Goal: Communication & Community: Answer question/provide support

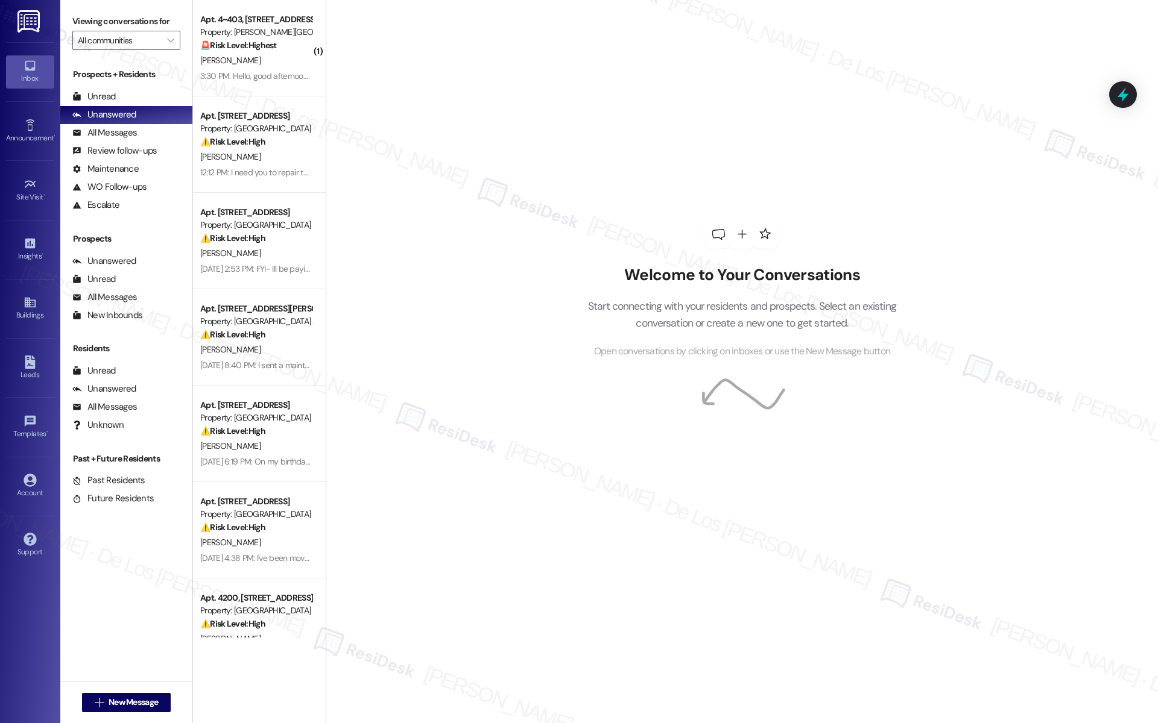
click at [499, 142] on div "Welcome to Your Conversations Start connecting with your residents and prospect…" at bounding box center [742, 361] width 832 height 723
click at [494, 240] on div "Welcome to Your Conversations Start connecting with your residents and prospect…" at bounding box center [742, 361] width 832 height 723
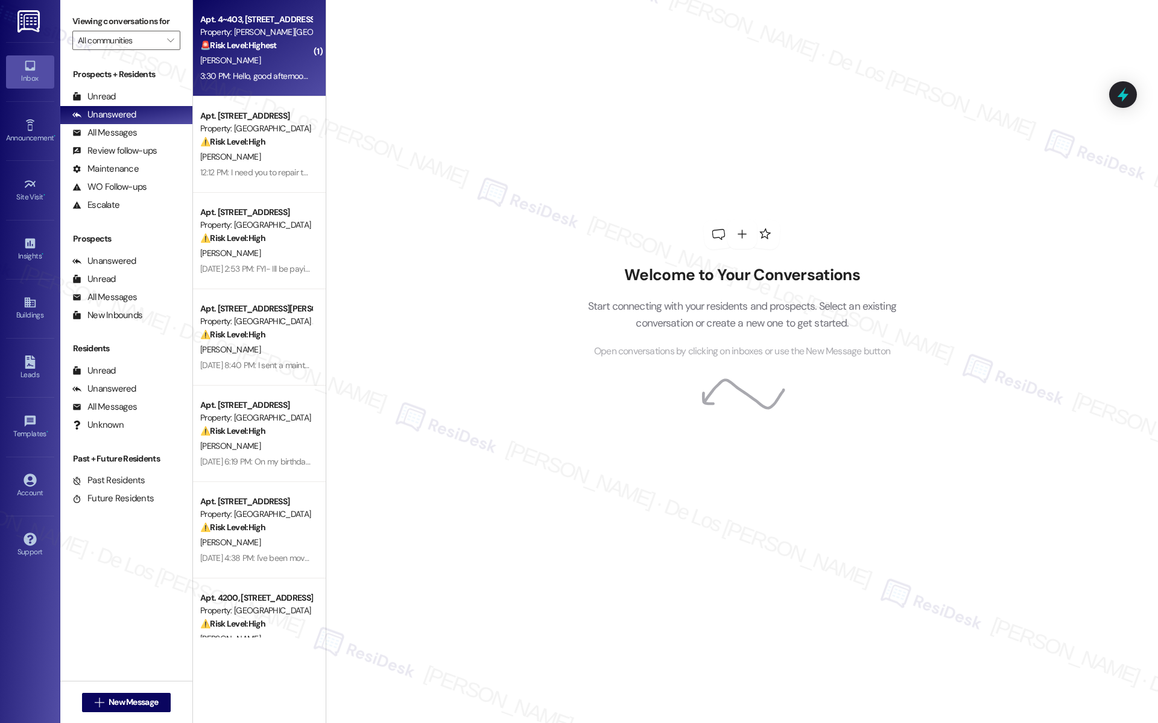
click at [249, 50] on strong "🚨 Risk Level: Highest" at bounding box center [238, 45] width 77 height 11
click at [281, 76] on div "3:30 PM: Hello, good afternoon. Excuse me, I have a question. I had to travel t…" at bounding box center [587, 76] width 775 height 11
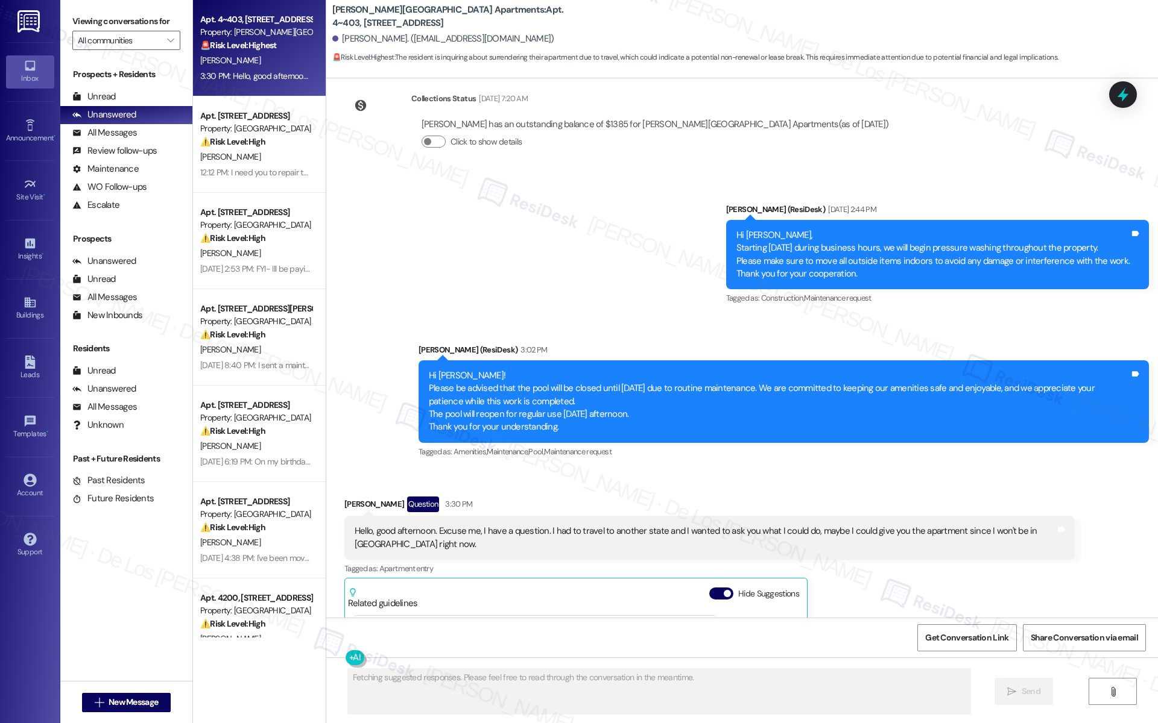
scroll to position [11460, 0]
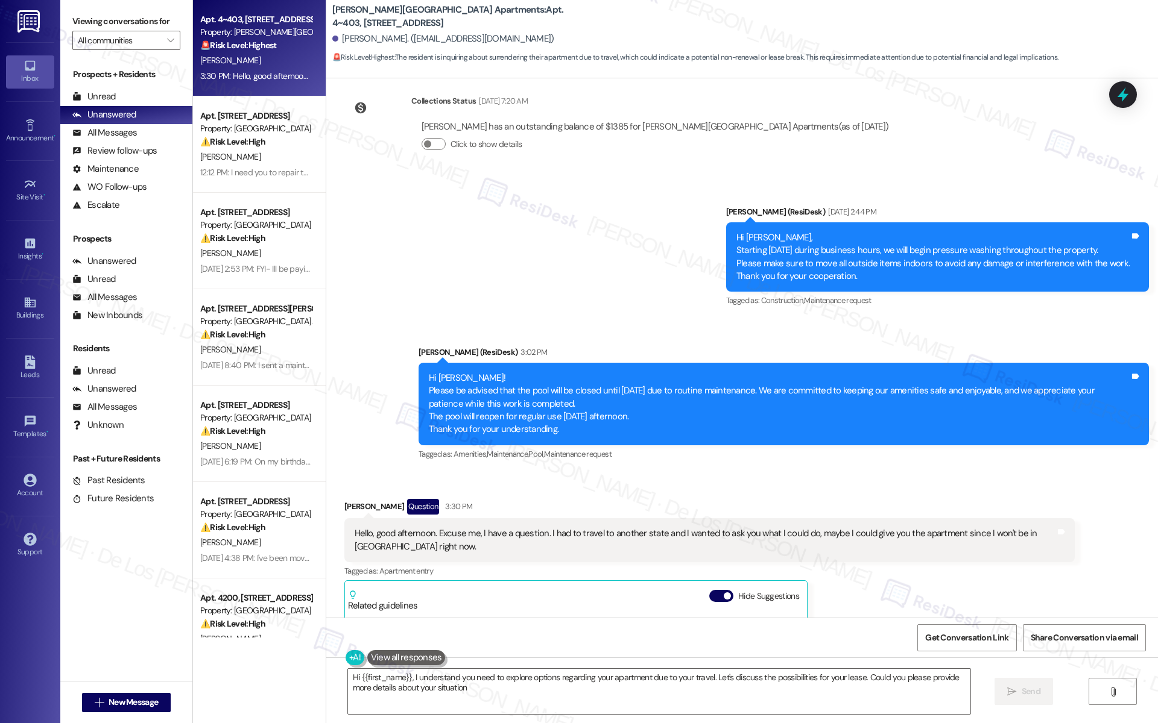
type textarea "Hi {{first_name}}, I understand you need to explore options regarding your apar…"
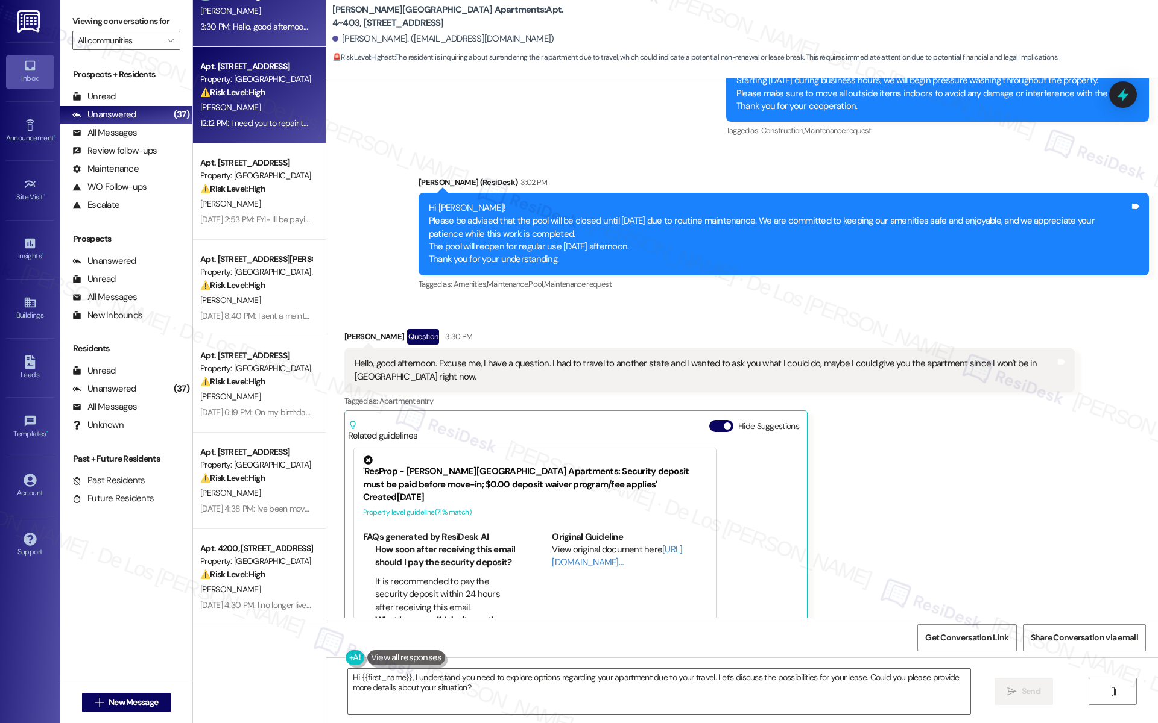
scroll to position [0, 0]
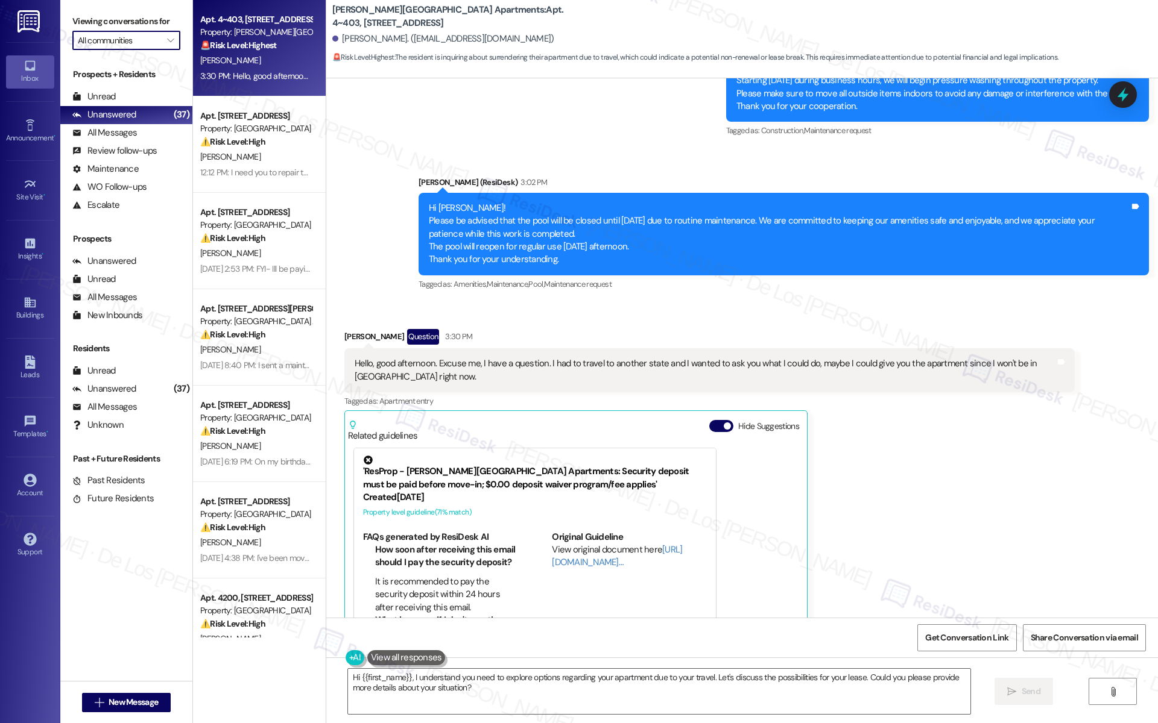
drag, startPoint x: 142, startPoint y: 33, endPoint x: 138, endPoint y: 39, distance: 7.4
click at [142, 33] on input "All communities" at bounding box center [119, 40] width 83 height 19
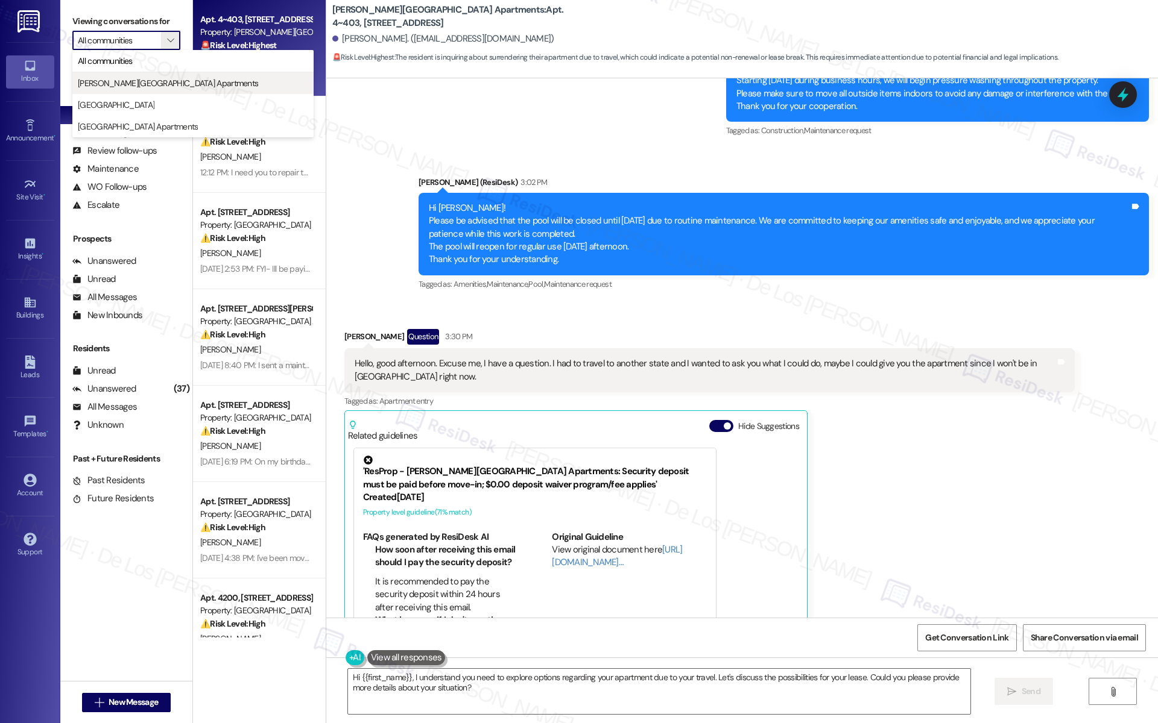
click at [128, 79] on span "[PERSON_NAME][GEOGRAPHIC_DATA] Apartments" at bounding box center [168, 83] width 180 height 12
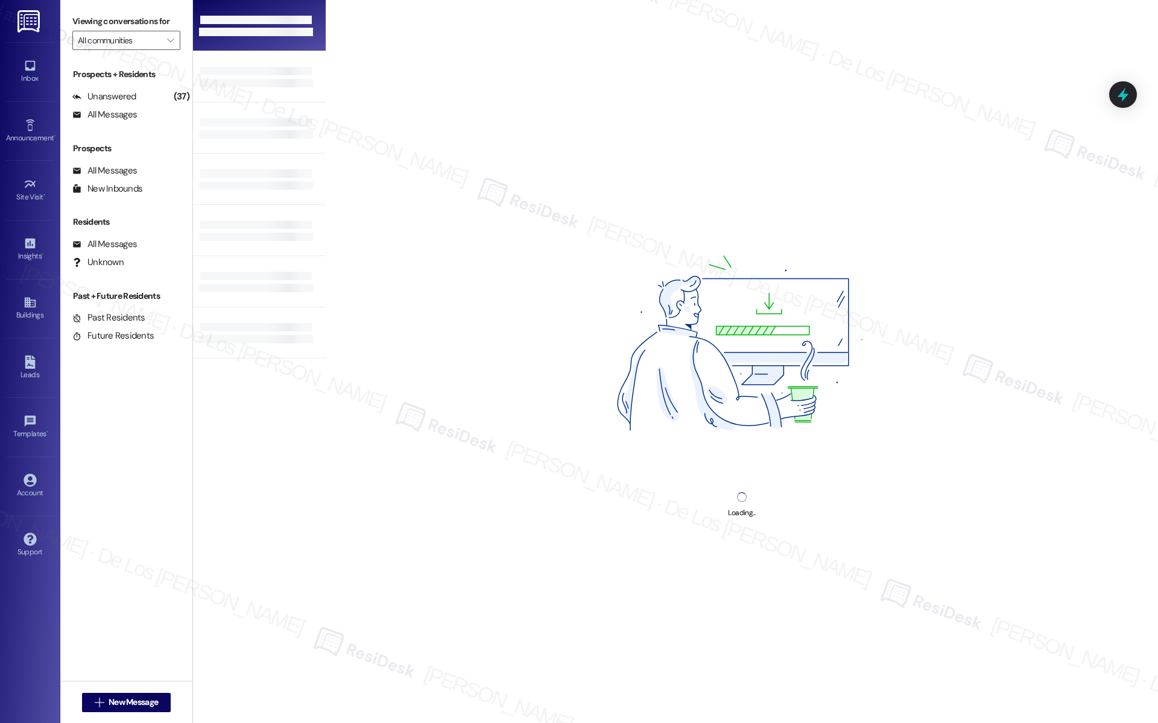
type input "[PERSON_NAME][GEOGRAPHIC_DATA] Apartments"
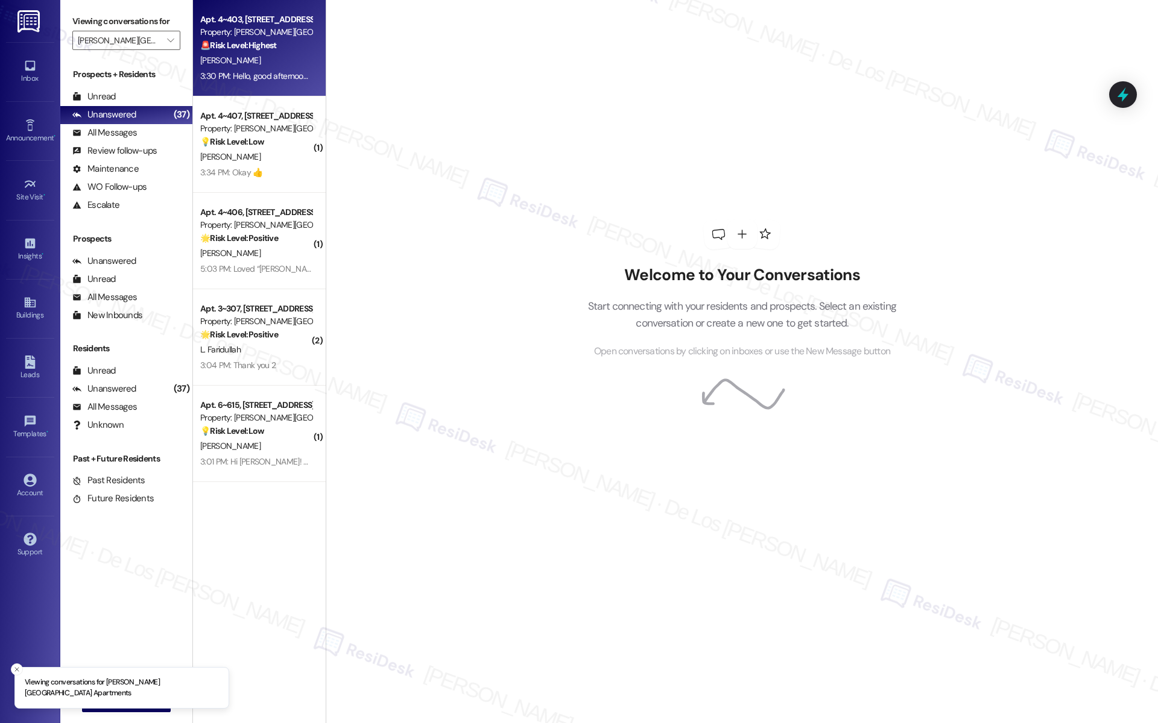
click at [238, 74] on div "3:30 PM: Hello, good afternoon. Excuse me, I have a question. I had to travel t…" at bounding box center [587, 76] width 775 height 11
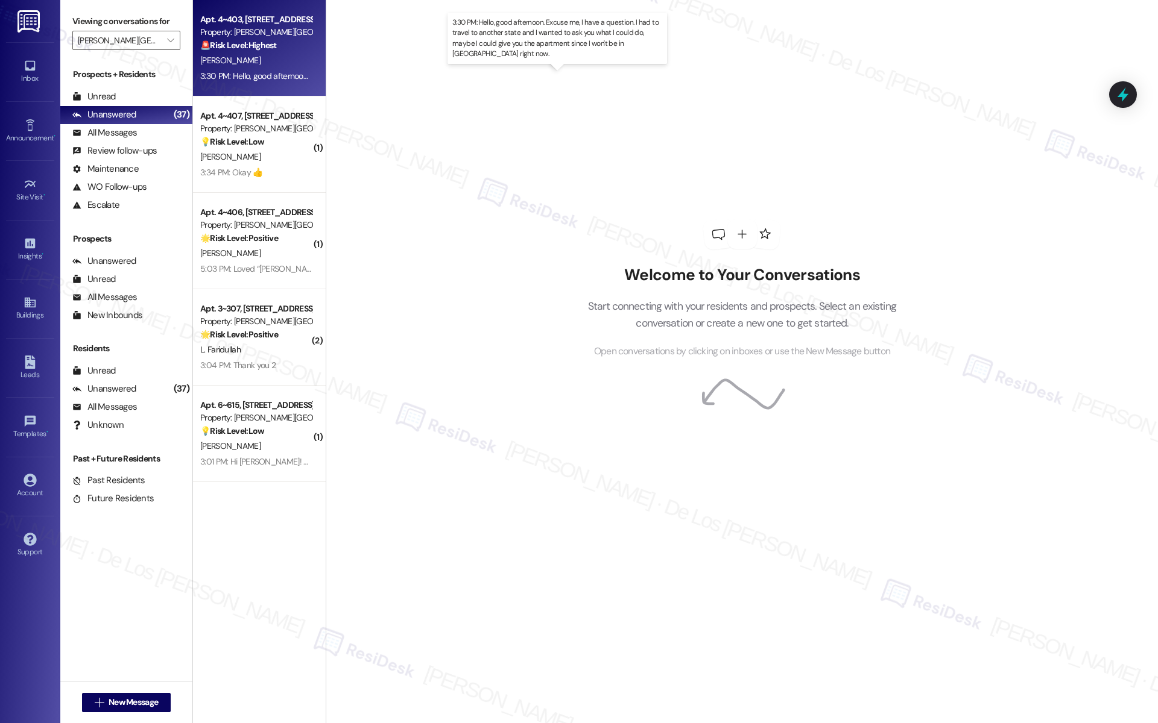
drag, startPoint x: 238, startPoint y: 74, endPoint x: 252, endPoint y: 75, distance: 14.5
click at [252, 75] on div "3:30 PM: Hello, good afternoon. Excuse me, I have a question. I had to travel t…" at bounding box center [587, 76] width 775 height 11
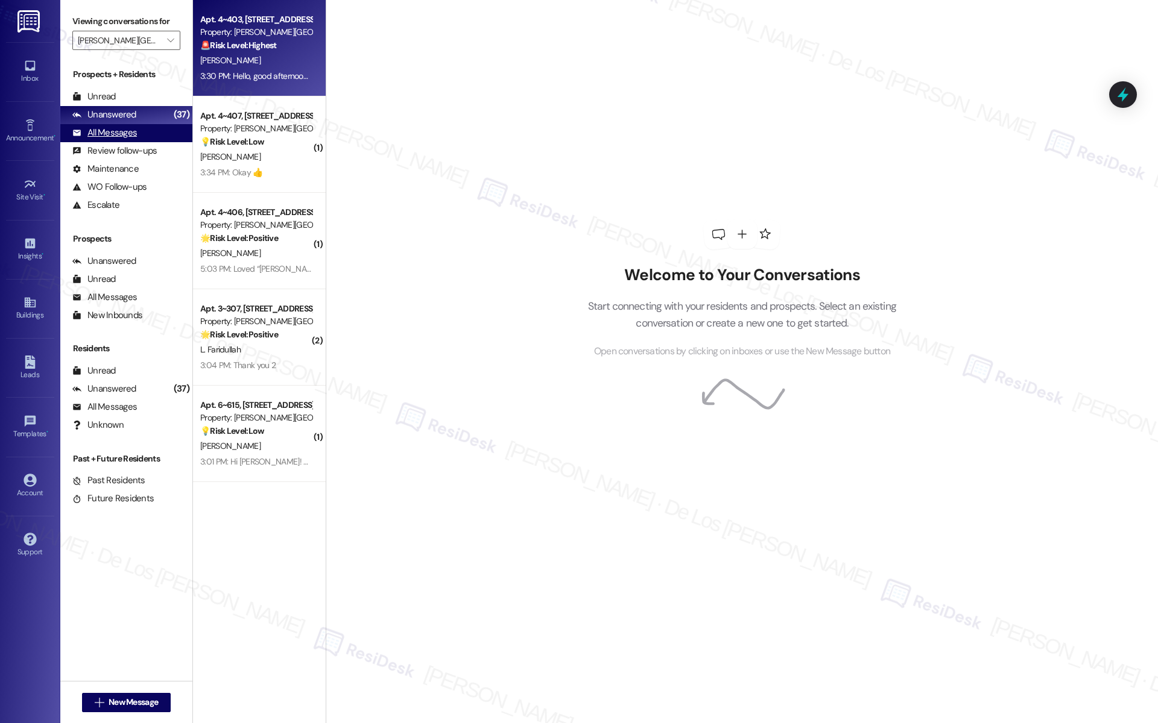
click at [161, 131] on div "All Messages (undefined)" at bounding box center [126, 133] width 132 height 18
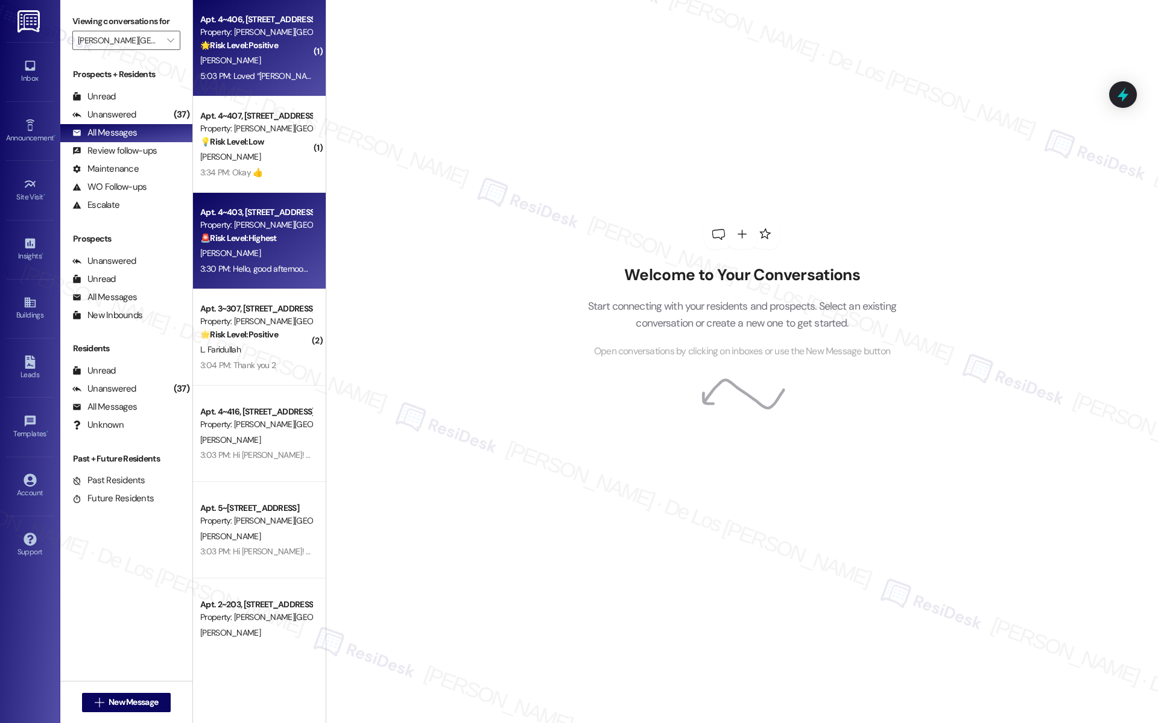
click at [237, 85] on div "Apt. 4~406, [STREET_ADDRESS] Property: [PERSON_NAME][GEOGRAPHIC_DATA] Apartment…" at bounding box center [259, 48] width 133 height 96
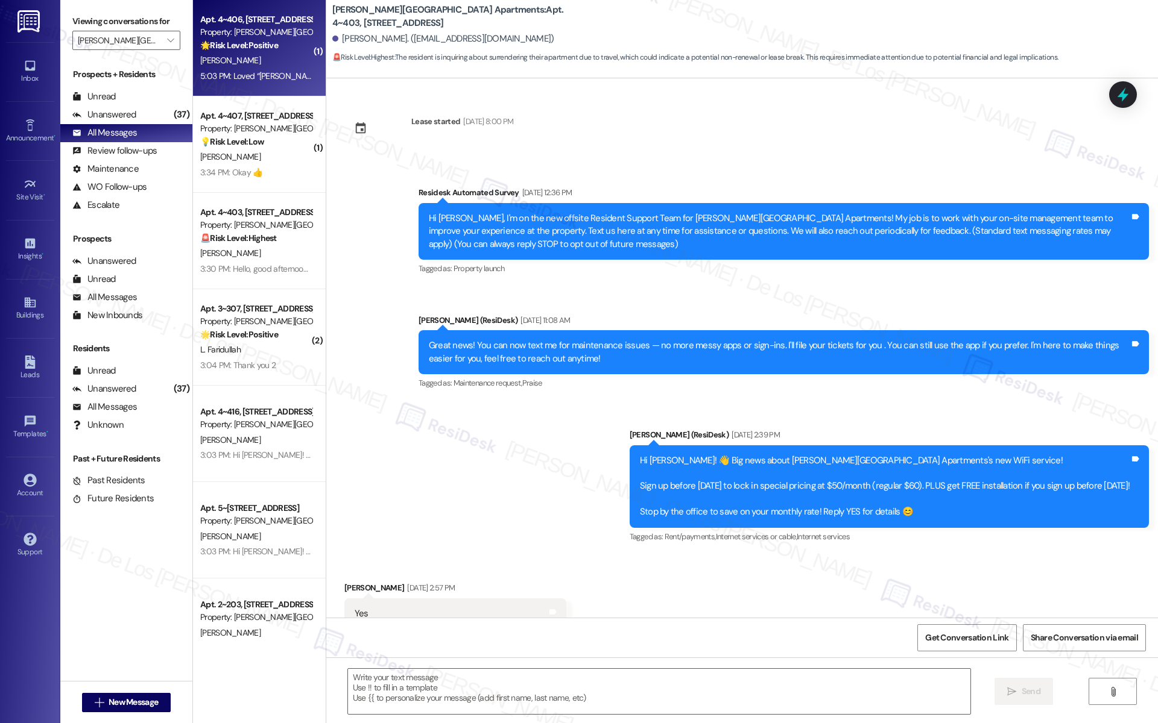
scroll to position [11629, 0]
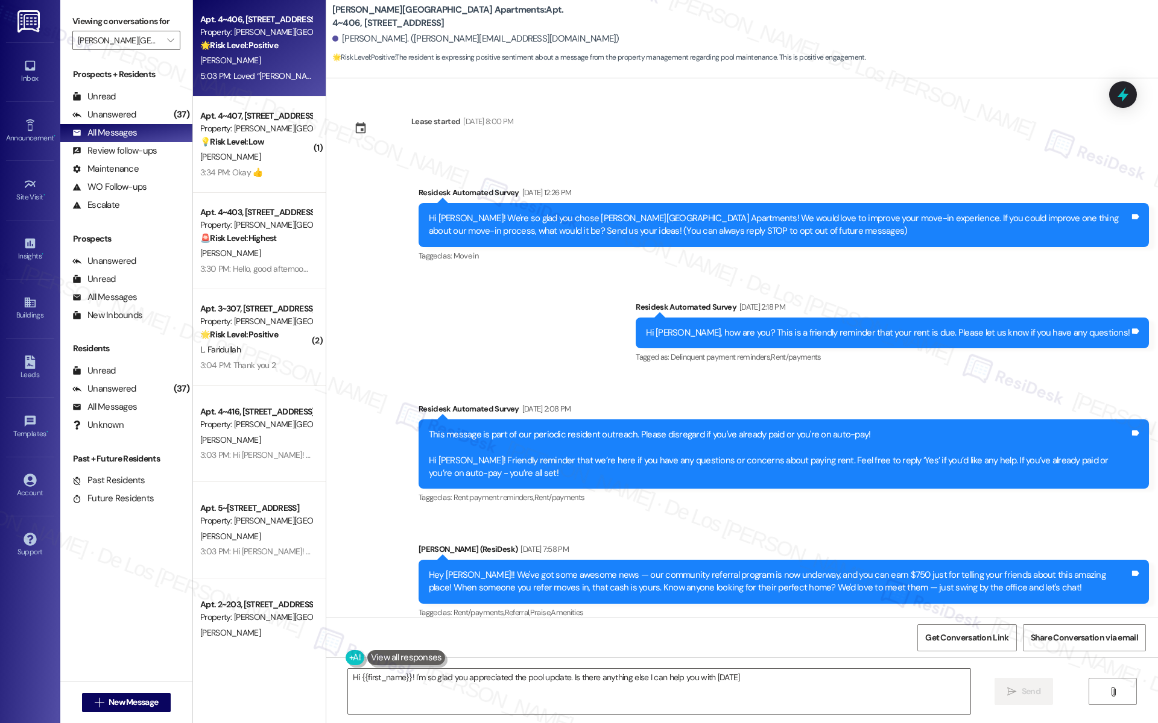
type textarea "Hi {{first_name}}! I'm so glad you appreciated the pool update. Is there anythi…"
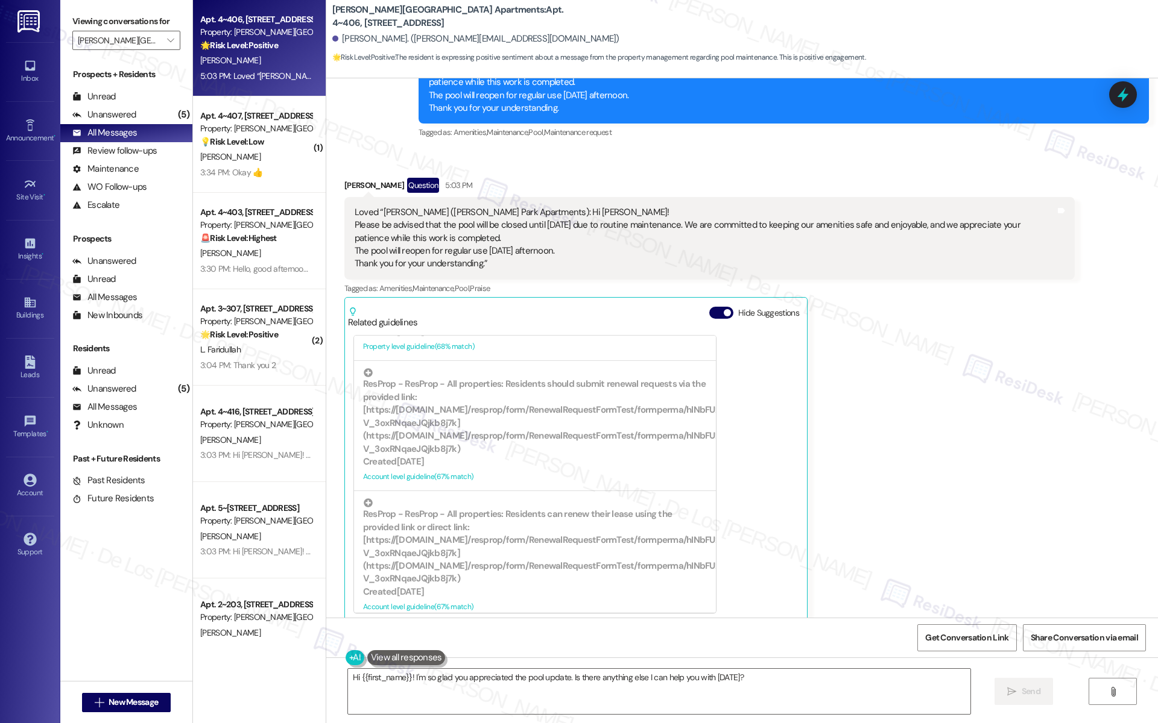
scroll to position [1558, 0]
